Goal: Find specific fact: Find specific fact

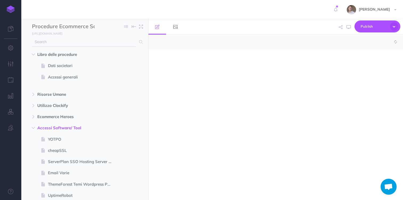
click at [77, 44] on input "text" at bounding box center [84, 42] width 104 height 10
type input "vimeo"
select select "null"
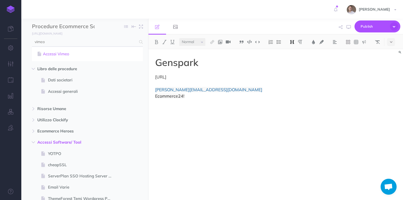
click at [65, 54] on link "Accessi Vimeo" at bounding box center [87, 54] width 103 height 6
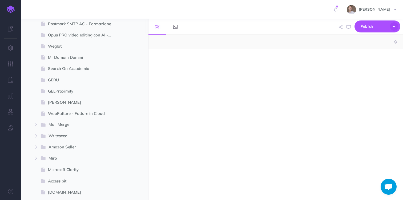
select select "null"
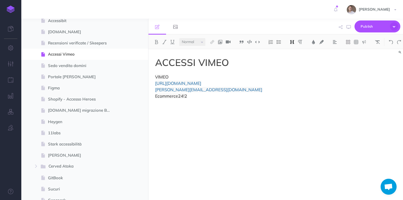
scroll to position [1204, 0]
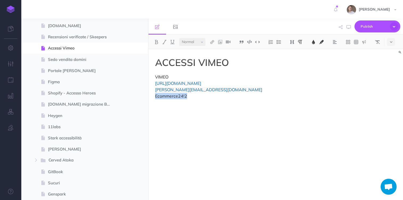
drag, startPoint x: 189, startPoint y: 97, endPoint x: 155, endPoint y: 98, distance: 33.3
click at [155, 98] on p "VIMEO [URL][DOMAIN_NAME] [PERSON_NAME][EMAIL_ADDRESS][DOMAIN_NAME] Ecommerce24!2" at bounding box center [237, 87] width 165 height 26
copy span "Ecommerce24!2"
